Goal: Information Seeking & Learning: Learn about a topic

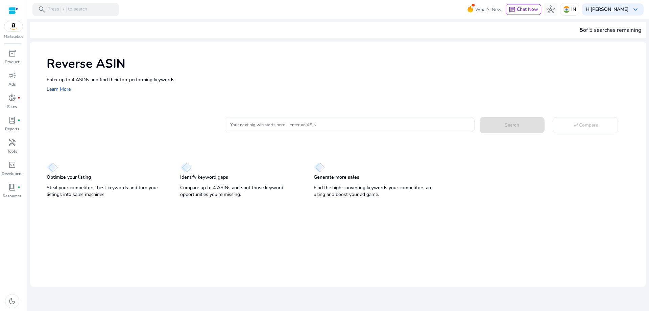
click at [281, 123] on input "Your next big win starts here—enter an ASIN" at bounding box center [349, 124] width 239 height 7
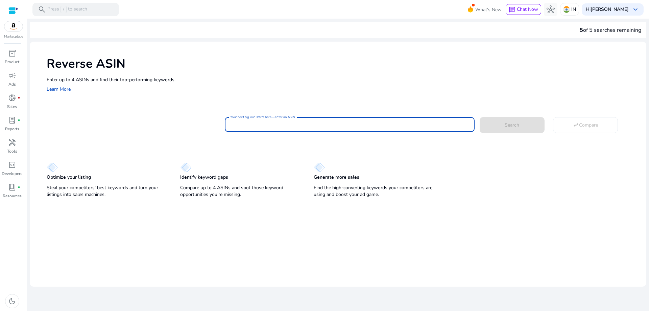
paste input "**********"
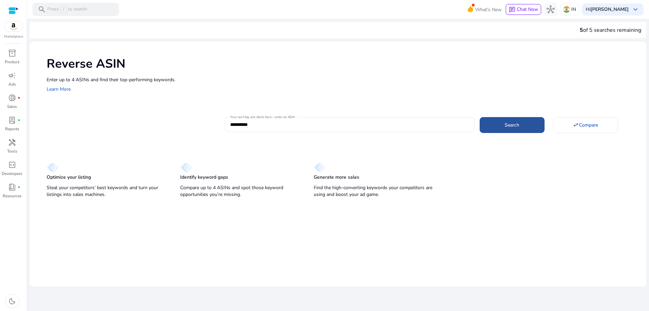
click at [504, 127] on span at bounding box center [512, 125] width 65 height 16
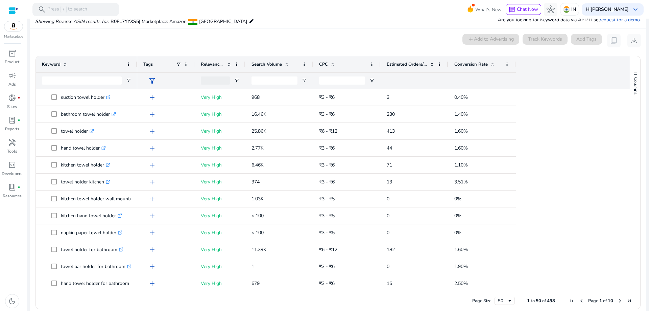
scroll to position [72, 0]
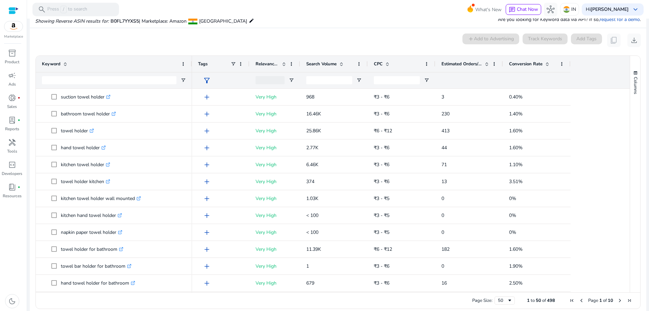
drag, startPoint x: 136, startPoint y: 68, endPoint x: 190, endPoint y: 71, distance: 54.9
click at [190, 71] on div at bounding box center [191, 64] width 3 height 16
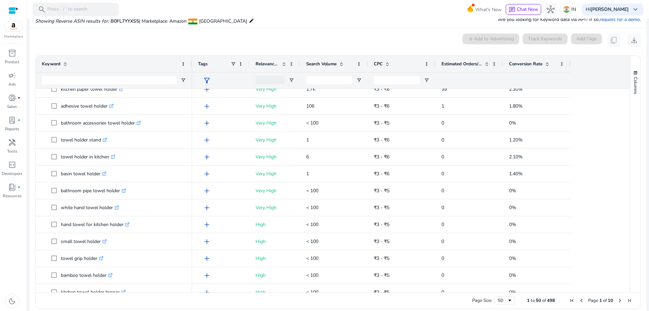
scroll to position [0, 0]
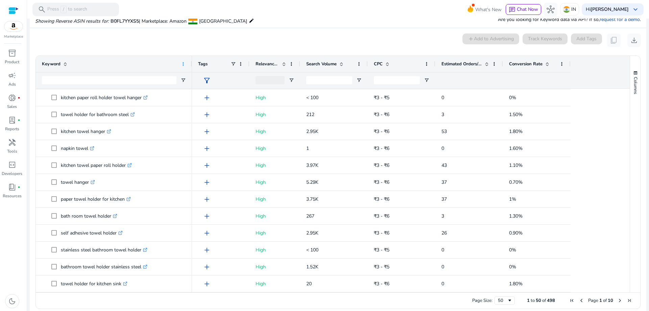
click at [183, 63] on span at bounding box center [183, 63] width 5 height 5
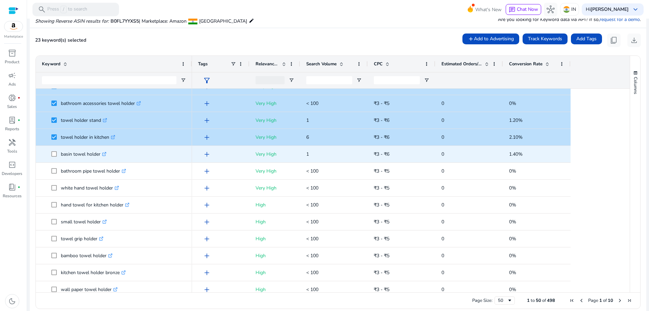
click at [57, 153] on span at bounding box center [55, 154] width 9 height 14
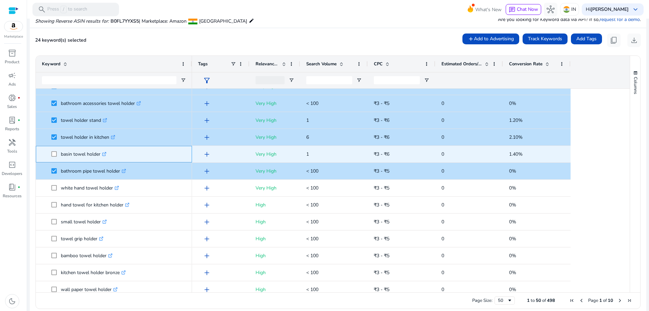
click at [51, 152] on span "basin towel holder .st0{fill:#2c8af8}" at bounding box center [114, 154] width 144 height 14
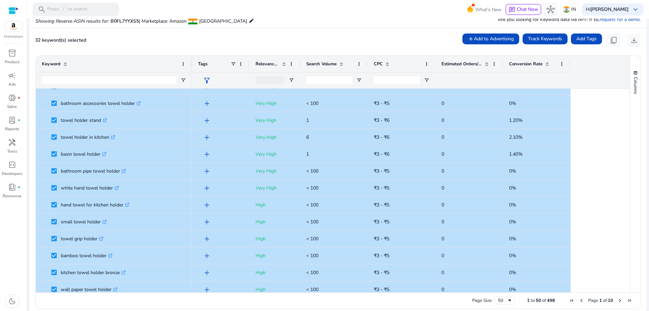
drag, startPoint x: 623, startPoint y: 190, endPoint x: 625, endPoint y: 208, distance: 18.3
click at [625, 208] on div at bounding box center [627, 190] width 6 height 203
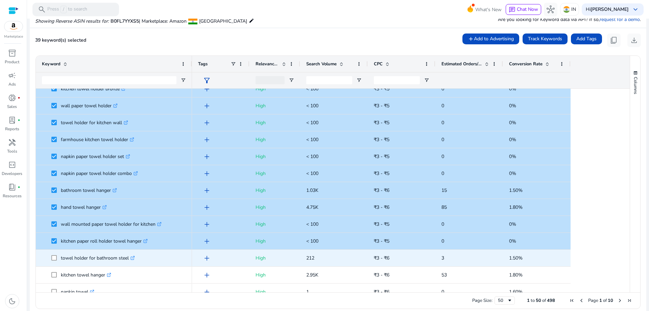
click at [54, 256] on span at bounding box center [55, 258] width 9 height 14
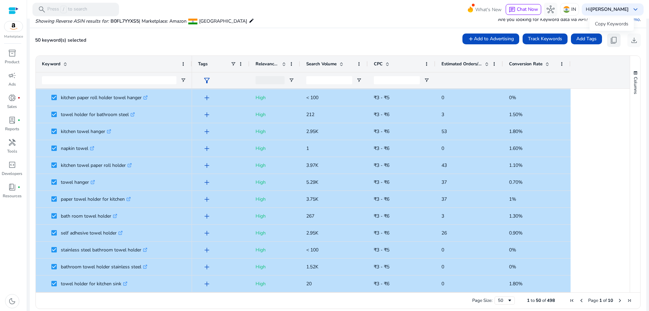
click at [614, 37] on span "content_copy" at bounding box center [614, 40] width 8 height 8
click at [610, 39] on span "content_copy" at bounding box center [614, 40] width 8 height 8
click at [632, 39] on span "download" at bounding box center [634, 40] width 8 height 8
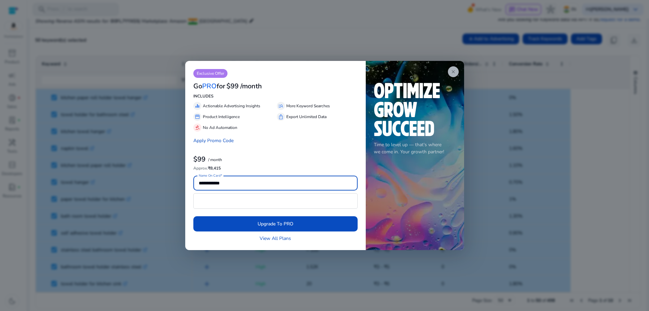
click at [456, 70] on app-icon "close" at bounding box center [453, 71] width 11 height 11
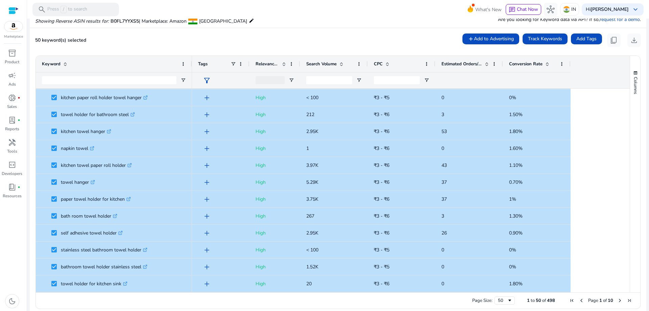
drag, startPoint x: 628, startPoint y: 263, endPoint x: 627, endPoint y: 112, distance: 150.8
click at [630, 112] on div "Columns Keyword Column Labels Drag here to set column labels" at bounding box center [635, 174] width 10 height 236
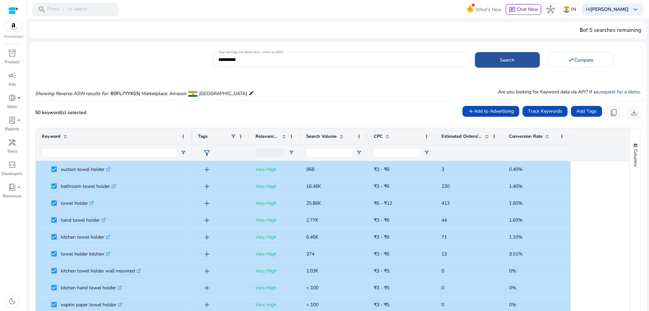
click at [509, 62] on span "Search" at bounding box center [507, 59] width 15 height 7
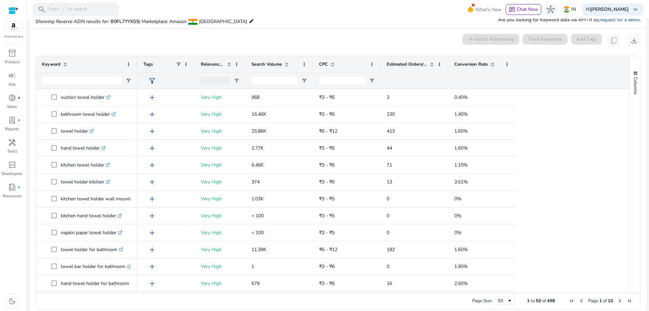
scroll to position [72, 0]
drag, startPoint x: 642, startPoint y: 82, endPoint x: 649, endPoint y: 51, distance: 31.6
click at [649, 51] on mat-sidenav-content "**********" at bounding box center [338, 155] width 622 height 311
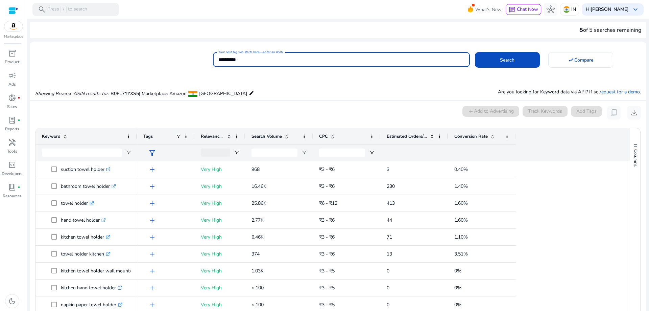
drag, startPoint x: 251, startPoint y: 57, endPoint x: 200, endPoint y: 59, distance: 51.7
click at [200, 59] on div "**********" at bounding box center [335, 58] width 611 height 17
paste input
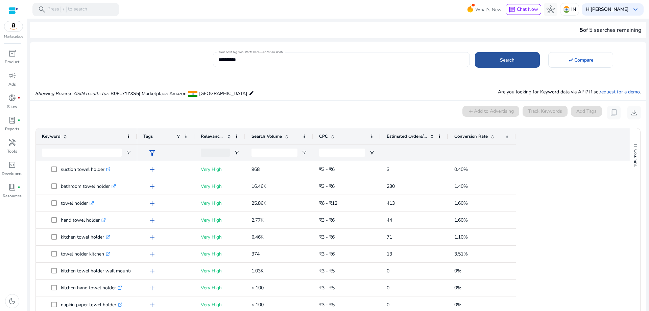
click at [493, 63] on span at bounding box center [507, 60] width 65 height 16
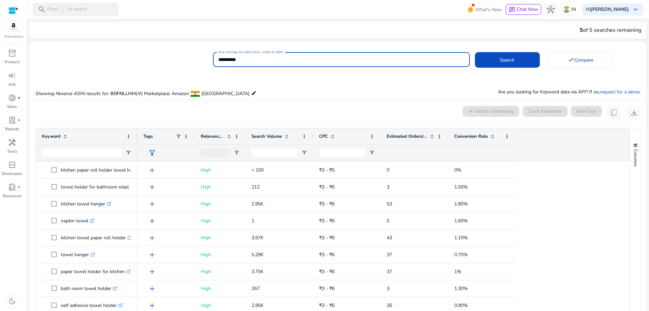
drag, startPoint x: 268, startPoint y: 61, endPoint x: 196, endPoint y: 56, distance: 72.5
click at [196, 56] on div "**********" at bounding box center [335, 58] width 611 height 17
paste input
type input "**********"
click at [513, 60] on span at bounding box center [507, 60] width 65 height 16
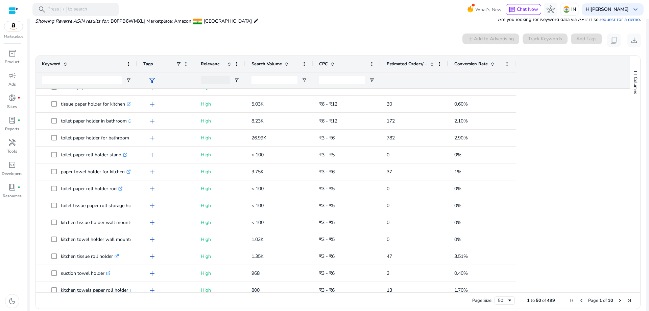
scroll to position [508, 0]
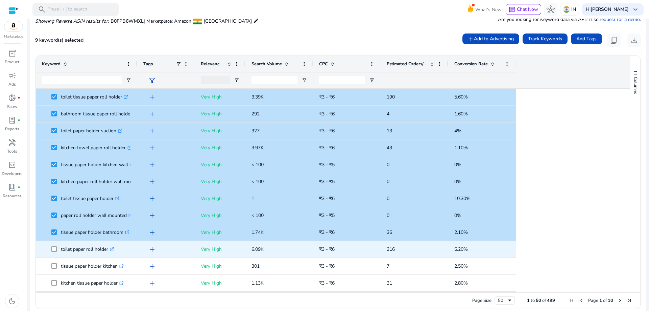
drag, startPoint x: 57, startPoint y: 247, endPoint x: 57, endPoint y: 254, distance: 6.4
click at [57, 249] on span at bounding box center [55, 249] width 9 height 14
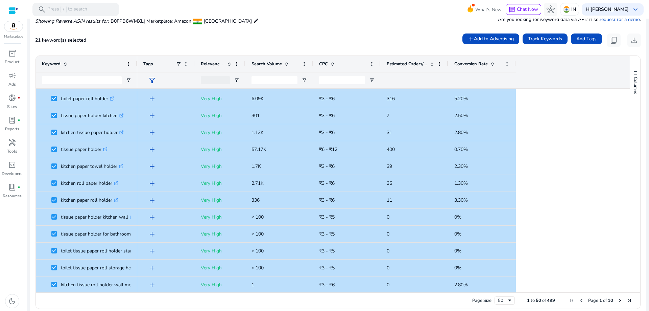
drag, startPoint x: 624, startPoint y: 139, endPoint x: 624, endPoint y: 159, distance: 20.3
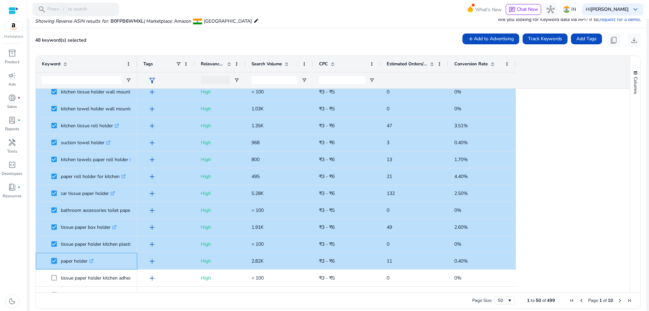
scroll to position [642, 0]
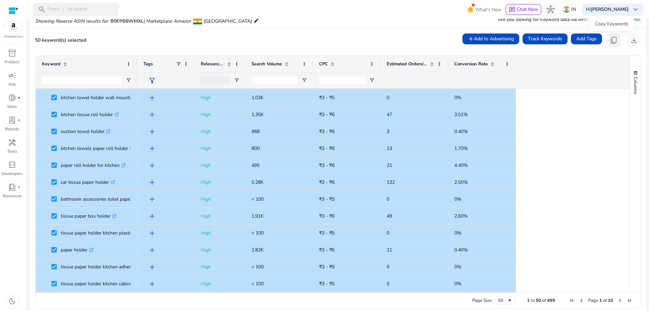
click at [614, 39] on span "content_copy" at bounding box center [614, 40] width 8 height 8
click at [611, 40] on span "content_copy" at bounding box center [614, 40] width 8 height 8
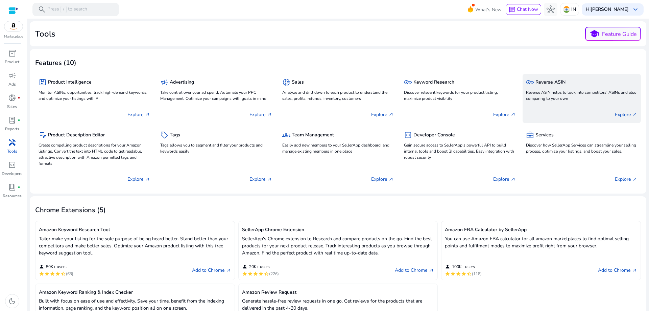
click at [558, 89] on div "key Reverse ASIN Reverse ASIN helps to look into competitors' ASINs and also co…" at bounding box center [582, 90] width 112 height 26
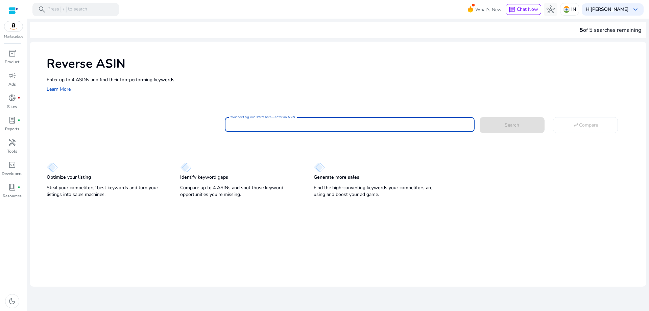
click at [268, 124] on input "Your next big win starts here—enter an ASIN" at bounding box center [349, 124] width 239 height 7
paste input "**********"
type input "**********"
click at [512, 123] on span "Search" at bounding box center [512, 124] width 15 height 7
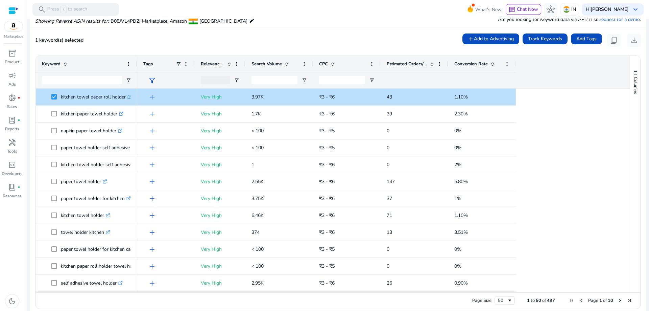
click at [64, 64] on span at bounding box center [65, 63] width 5 height 5
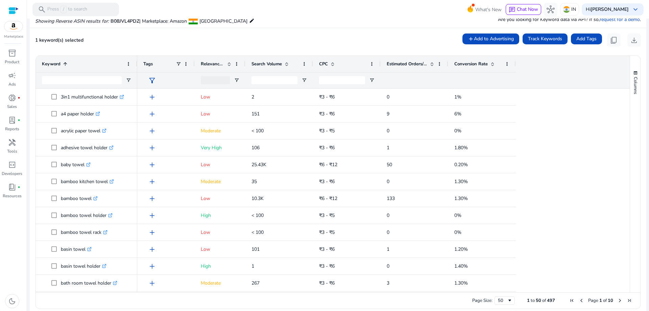
click at [64, 64] on span at bounding box center [65, 63] width 5 height 5
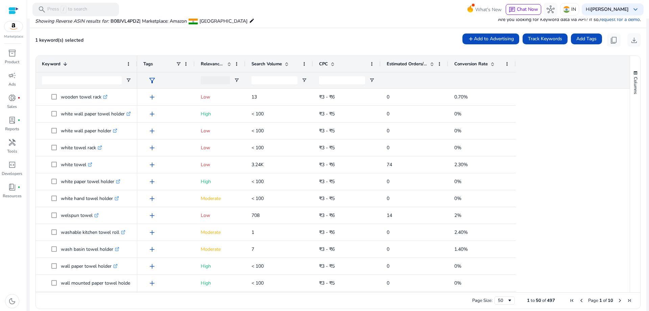
click at [64, 64] on span at bounding box center [65, 63] width 5 height 5
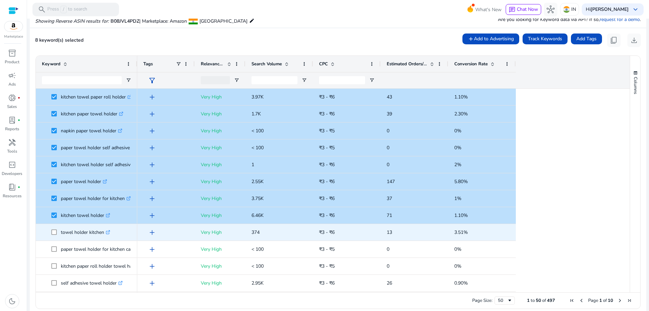
click at [57, 232] on span at bounding box center [55, 232] width 9 height 14
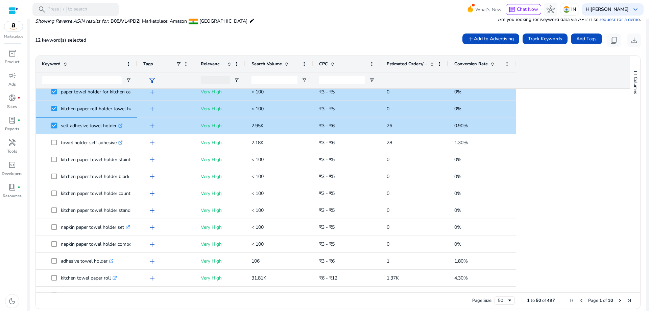
scroll to position [159, 0]
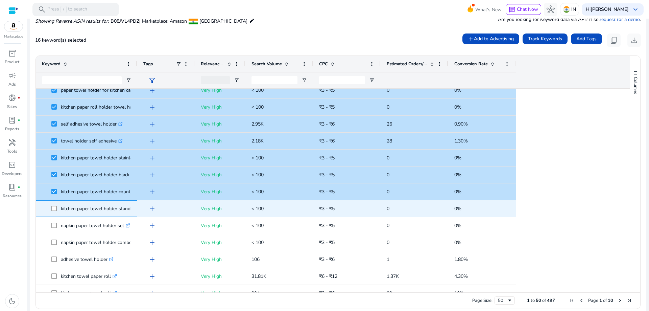
click at [54, 205] on span at bounding box center [55, 208] width 9 height 14
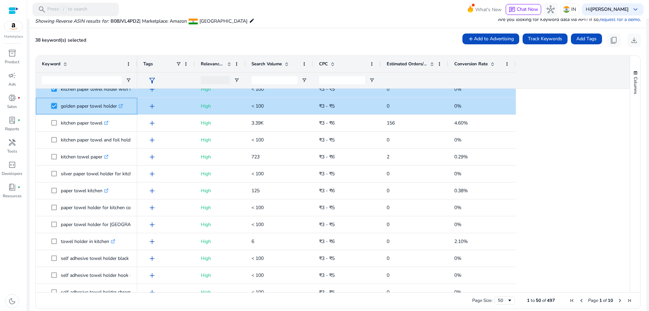
scroll to position [618, 0]
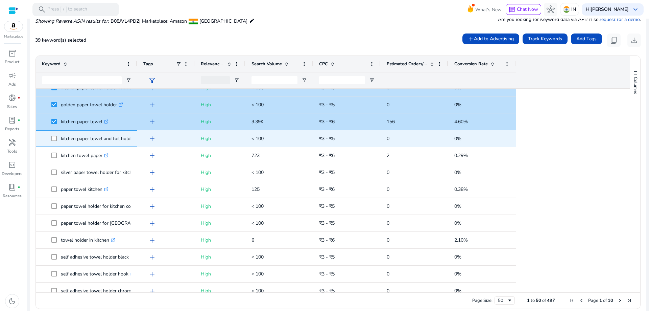
click at [57, 136] on span at bounding box center [55, 138] width 9 height 14
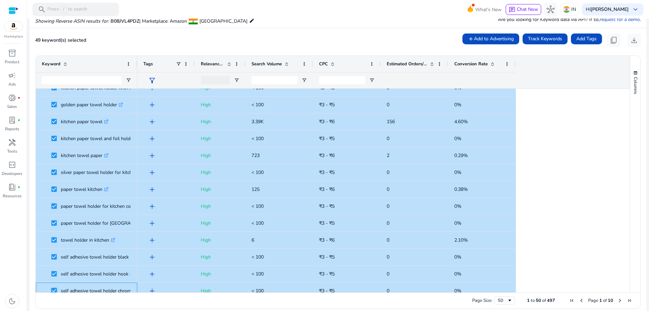
scroll to position [642, 0]
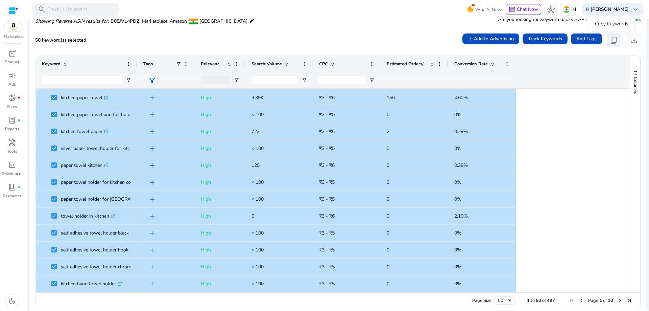
click at [610, 39] on span "content_copy" at bounding box center [614, 40] width 8 height 8
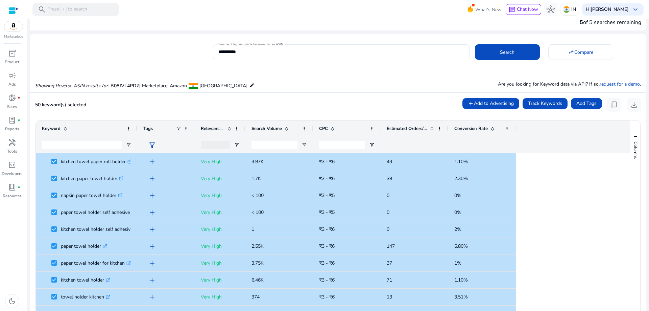
scroll to position [7, 0]
